Goal: Information Seeking & Learning: Find specific page/section

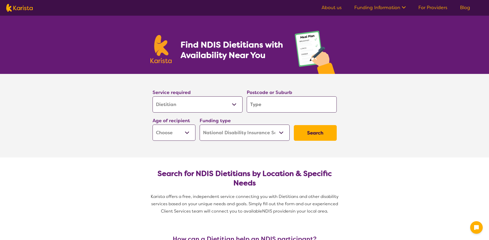
select select "Dietitian"
select select "NDIS"
select select "Dietitian"
select select "NDIS"
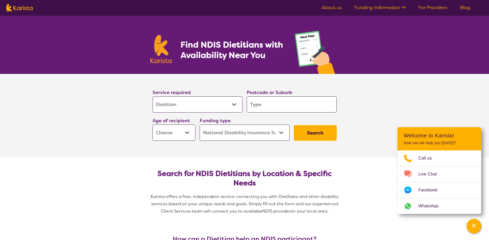
type input "P"
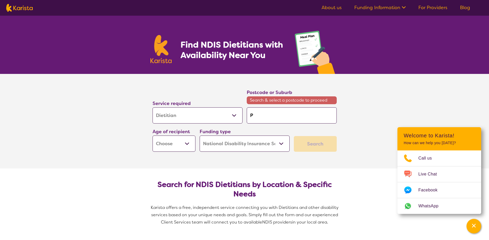
click at [280, 112] on input "P" at bounding box center [292, 116] width 90 height 16
type input "Pa"
type input "Par"
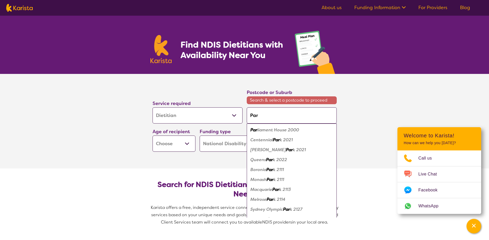
type input "Park"
type input "Parks"
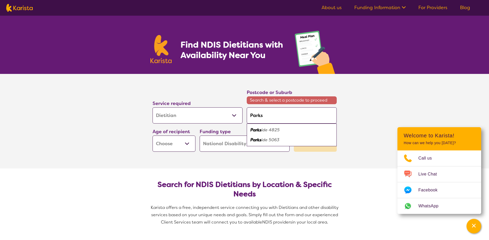
type input "Park"
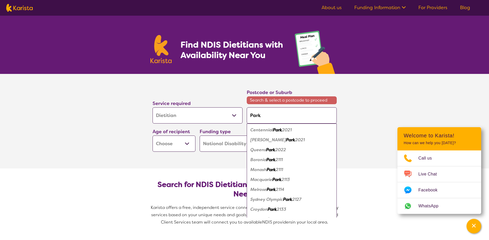
type input "[PERSON_NAME]"
type input "Parkes"
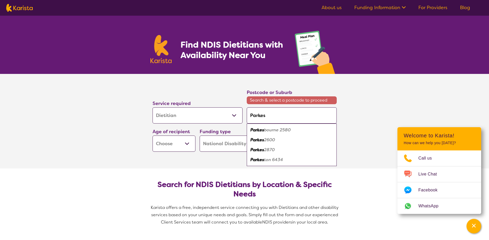
click at [270, 149] on em "2870" at bounding box center [269, 149] width 11 height 5
type input "2870"
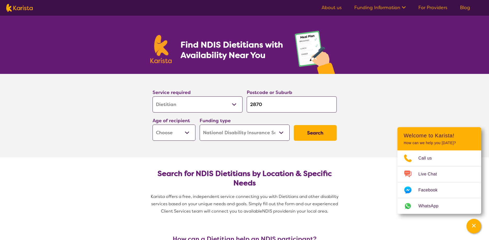
click at [153, 125] on select "Early Childhood - 0 to 9 Child - 10 to 11 Adolescent - 12 to 17 Adult - 18 to 6…" at bounding box center [174, 133] width 43 height 16
select select "EC"
click option "Early Childhood - 0 to 9" at bounding box center [0, 0] width 0 height 0
select select "EC"
click at [312, 133] on button "Search" at bounding box center [315, 133] width 43 height 16
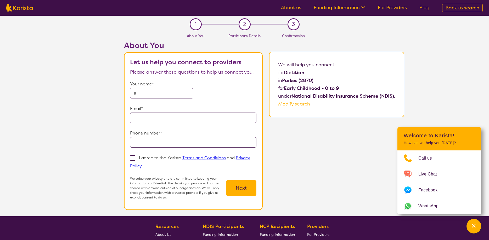
select select "Dietitian"
select select "EC"
select select "NDIS"
select select "Dietitian"
select select "EC"
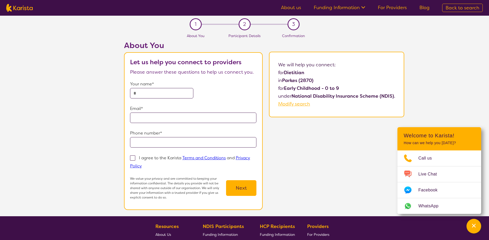
select select "NDIS"
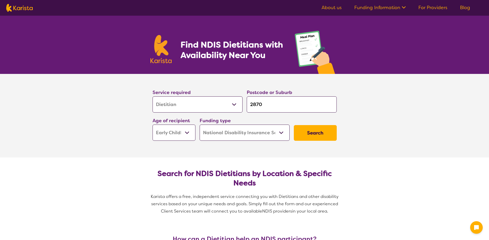
select select "Dietitian"
select select "EC"
select select "NDIS"
select select "Dietitian"
select select "EC"
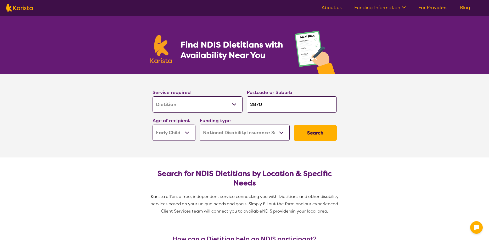
select select "NDIS"
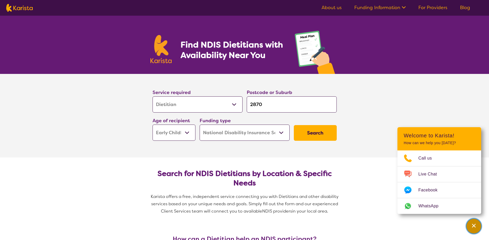
click at [477, 227] on div "Channel Menu" at bounding box center [474, 227] width 10 height 12
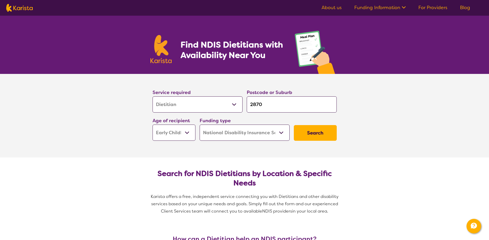
click at [153, 97] on select "Allied Health Assistant Assessment (ADHD or Autism) Behaviour support Counselli…" at bounding box center [198, 105] width 90 height 16
drag, startPoint x: 212, startPoint y: 102, endPoint x: 335, endPoint y: 129, distance: 125.6
click at [394, 129] on section "Service required Allied Health Assistant Assessment (ADHD or Autism) Behaviour …" at bounding box center [244, 116] width 489 height 84
click at [318, 132] on button "Search" at bounding box center [315, 133] width 43 height 16
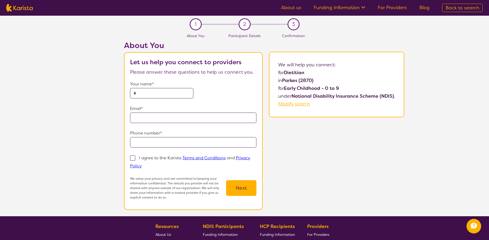
scroll to position [13, 0]
